Goal: Task Accomplishment & Management: Manage account settings

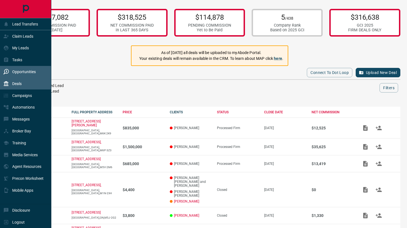
click at [22, 69] on div "Opportunities" at bounding box center [19, 71] width 32 height 9
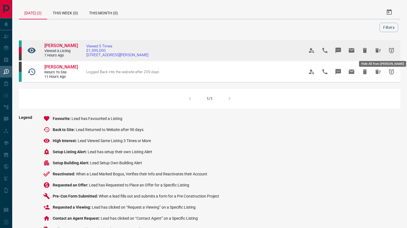
click at [377, 49] on icon "Hide All from Ansar Begg" at bounding box center [379, 50] width 6 height 4
click at [378, 49] on icon "Hide All from Ansar Begg" at bounding box center [378, 50] width 7 height 7
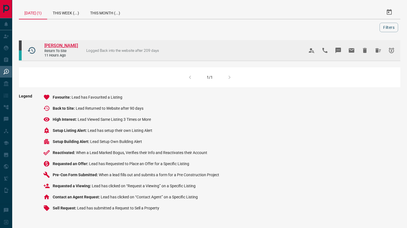
click at [60, 46] on span "[PERSON_NAME]" at bounding box center [61, 45] width 34 height 5
click at [380, 52] on icon "Hide All from Brenda Kovrig" at bounding box center [378, 50] width 7 height 7
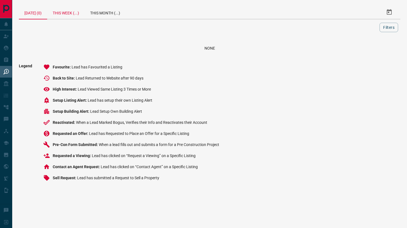
click at [74, 12] on div "This Week (...)" at bounding box center [65, 12] width 37 height 13
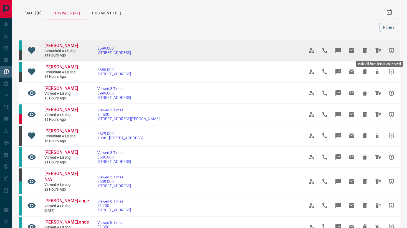
click at [379, 49] on icon "Hide All from Barbara Haynes" at bounding box center [378, 50] width 7 height 7
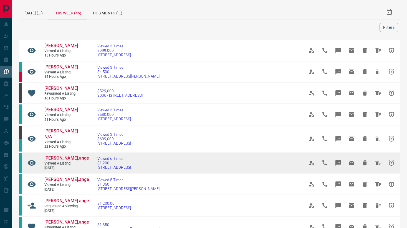
click at [66, 156] on span "[PERSON_NAME].ange" at bounding box center [66, 158] width 45 height 5
click at [378, 161] on icon "Hide All from Diane St.ange" at bounding box center [379, 163] width 6 height 4
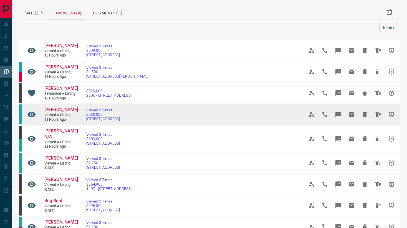
scroll to position [9, 0]
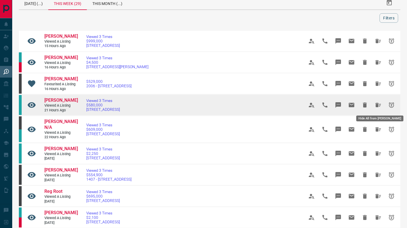
click at [374, 105] on button "Hide All from Barbara Bayliss" at bounding box center [378, 105] width 13 height 13
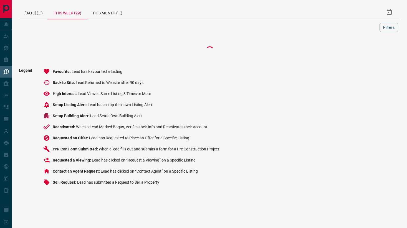
scroll to position [0, 0]
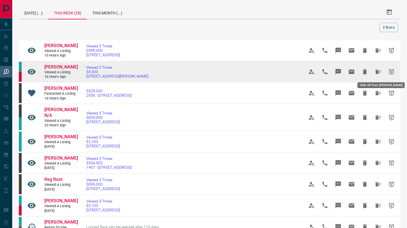
click at [378, 70] on icon "Hide All from Patricia Arney" at bounding box center [379, 72] width 6 height 4
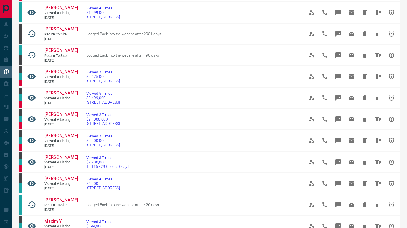
scroll to position [218, 0]
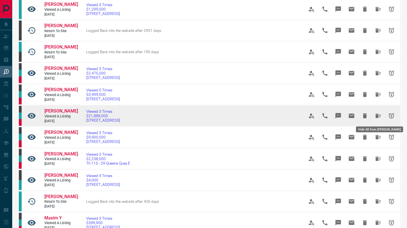
click at [380, 120] on button "Hide All from Gregoire James" at bounding box center [378, 115] width 13 height 13
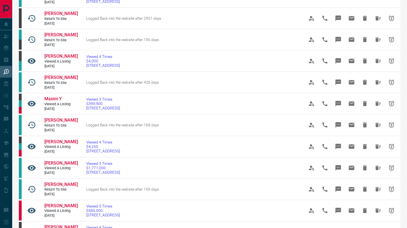
scroll to position [0, 0]
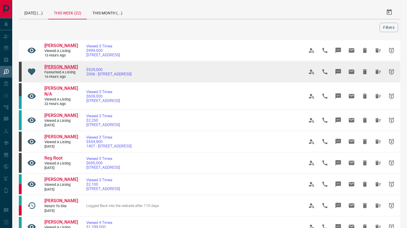
click at [54, 66] on span "[PERSON_NAME]" at bounding box center [61, 66] width 34 height 5
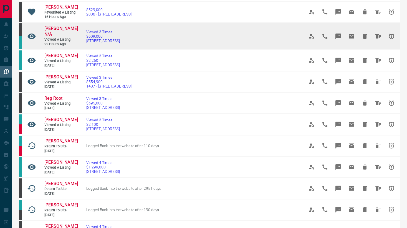
scroll to position [62, 0]
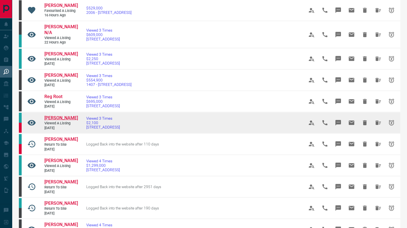
click at [53, 120] on span "[PERSON_NAME]" at bounding box center [61, 117] width 34 height 5
click at [376, 121] on icon "Hide All from Ify Oma" at bounding box center [379, 123] width 6 height 4
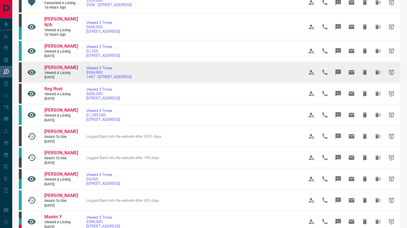
scroll to position [72, 0]
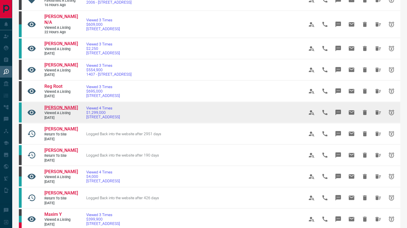
click at [55, 107] on span "[PERSON_NAME]" at bounding box center [61, 107] width 34 height 5
click at [55, 111] on span "Viewed a Listing" at bounding box center [60, 113] width 33 height 5
click at [62, 107] on span "[PERSON_NAME]" at bounding box center [61, 107] width 34 height 5
click at [377, 113] on icon "Hide All from Ellen Wang" at bounding box center [379, 112] width 6 height 4
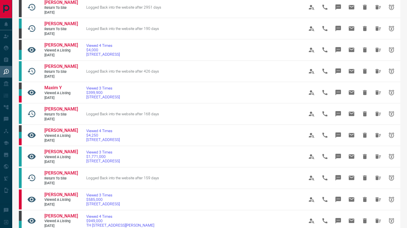
scroll to position [186, 0]
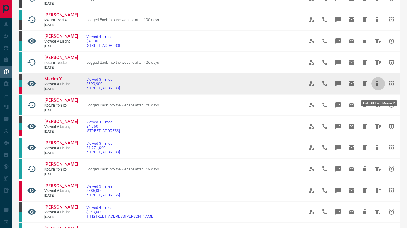
click at [377, 87] on icon "Hide All from Maxim Y" at bounding box center [378, 84] width 7 height 7
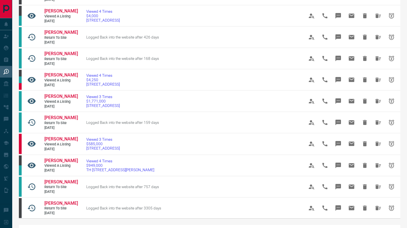
scroll to position [213, 0]
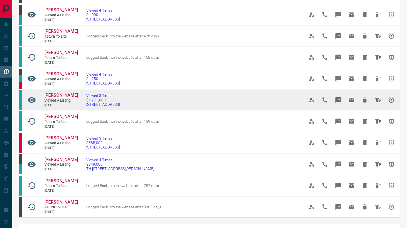
click at [62, 98] on span "[PERSON_NAME]" at bounding box center [61, 95] width 34 height 5
click at [378, 102] on icon "Hide All from Sarah Morris" at bounding box center [379, 100] width 6 height 4
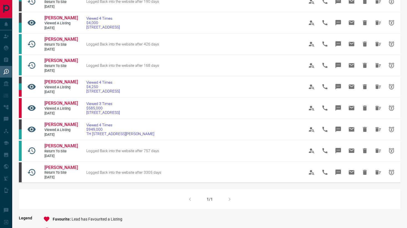
scroll to position [210, 0]
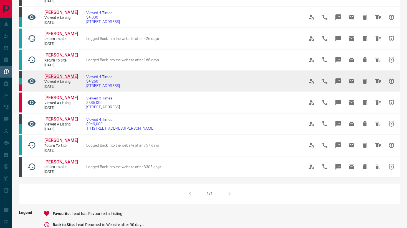
click at [57, 79] on span "[PERSON_NAME]" at bounding box center [61, 76] width 34 height 5
click at [379, 84] on icon "Hide All from Hayley Conacher" at bounding box center [379, 81] width 6 height 4
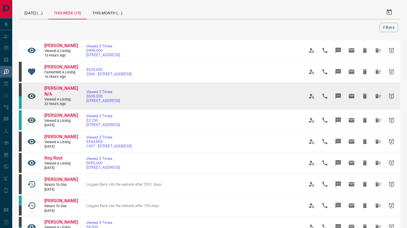
scroll to position [19, 0]
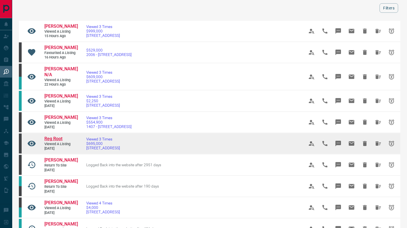
click at [54, 140] on span "Reg Root" at bounding box center [53, 138] width 18 height 5
click at [378, 145] on icon "Hide All from Reg Root" at bounding box center [379, 144] width 6 height 4
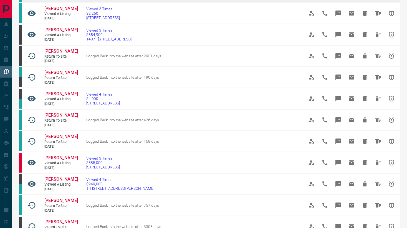
scroll to position [122, 0]
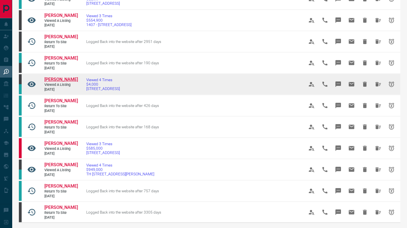
click at [62, 82] on span "[PERSON_NAME]" at bounding box center [61, 79] width 34 height 5
click at [379, 88] on icon "Hide All from Arasteh Gatchpazian" at bounding box center [378, 84] width 7 height 7
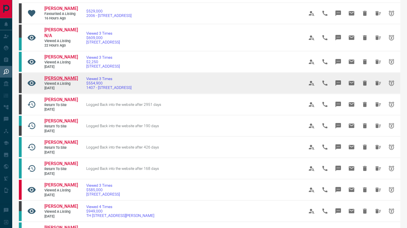
scroll to position [59, 0]
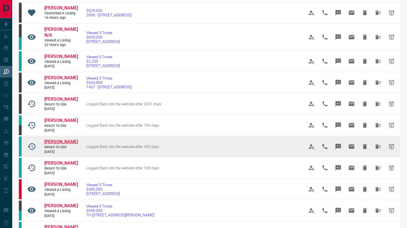
click at [68, 144] on span "[PERSON_NAME]" at bounding box center [61, 141] width 34 height 5
click at [378, 145] on icon "Hide All from Kuldeep Grewal" at bounding box center [379, 147] width 6 height 4
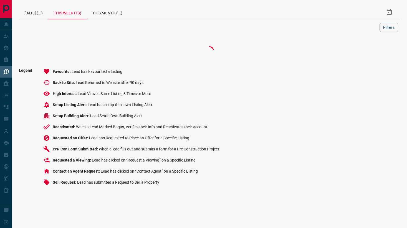
scroll to position [0, 0]
